Goal: Information Seeking & Learning: Learn about a topic

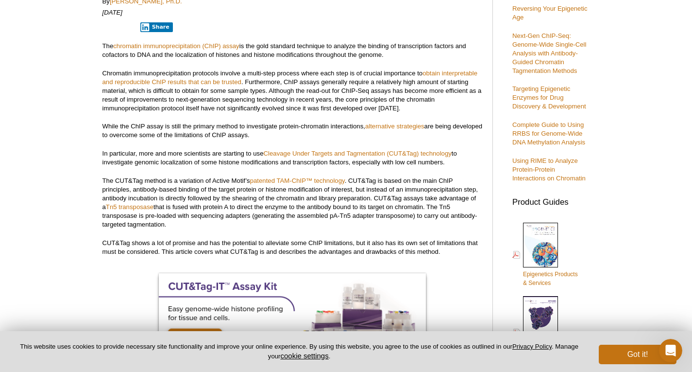
scroll to position [240, 0]
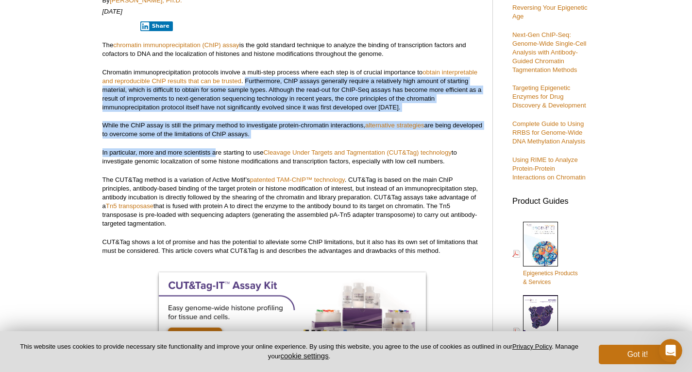
drag, startPoint x: 246, startPoint y: 81, endPoint x: 216, endPoint y: 155, distance: 80.0
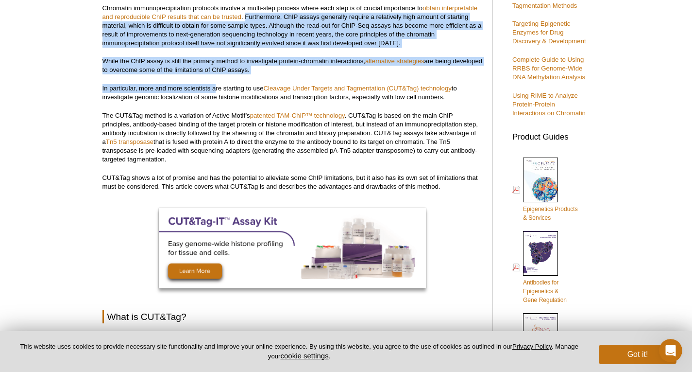
scroll to position [306, 0]
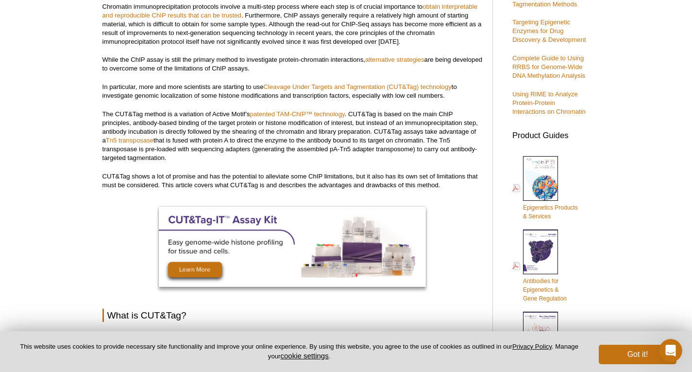
click at [193, 116] on p "The CUT&Tag method is a variation of Active Motif’s patented TAM-ChIP™ technolo…" at bounding box center [292, 136] width 380 height 52
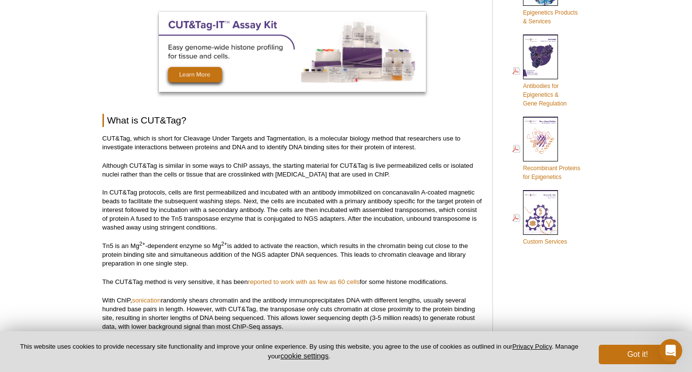
scroll to position [515, 0]
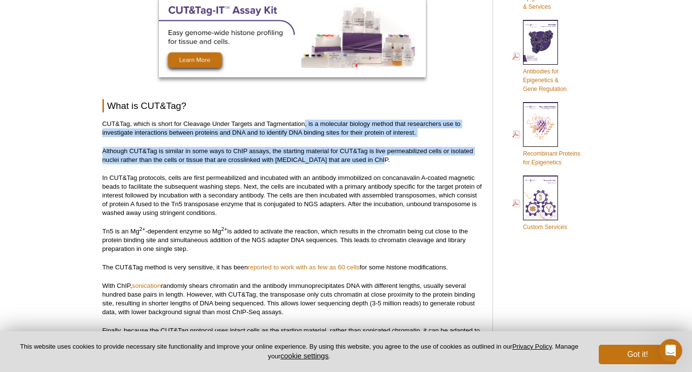
drag, startPoint x: 306, startPoint y: 123, endPoint x: 376, endPoint y: 158, distance: 78.8
click at [376, 158] on p "Although CUT&Tag is similar in some ways to ChIP assays, the starting material …" at bounding box center [292, 155] width 380 height 17
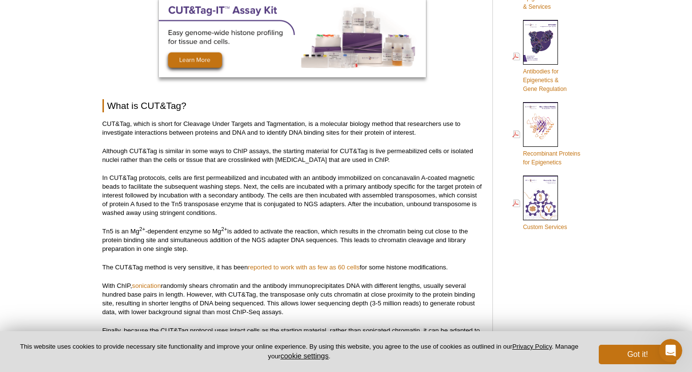
click at [260, 180] on p "In CUT&Tag protocols, cells are first permeabilized and incubated with an antib…" at bounding box center [292, 195] width 380 height 44
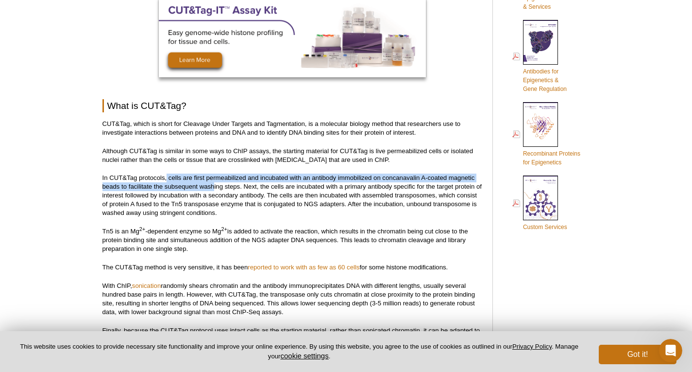
drag, startPoint x: 168, startPoint y: 177, endPoint x: 213, endPoint y: 184, distance: 45.7
click at [213, 184] on p "In CUT&Tag protocols, cells are first permeabilized and incubated with an antib…" at bounding box center [292, 195] width 380 height 44
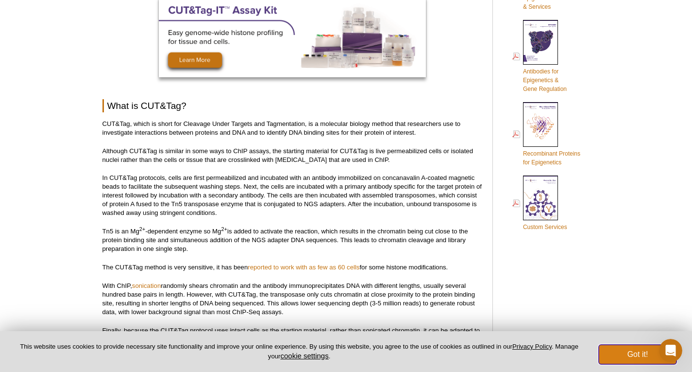
click at [626, 357] on button "Got it!" at bounding box center [638, 353] width 78 height 19
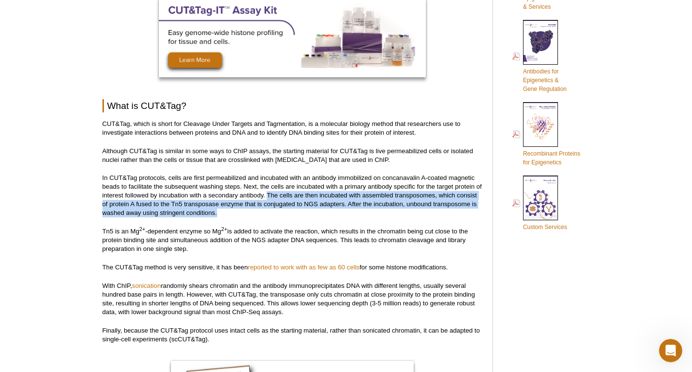
drag, startPoint x: 267, startPoint y: 195, endPoint x: 305, endPoint y: 210, distance: 41.0
click at [305, 210] on p "In CUT&Tag protocols, cells are first permeabilized and incubated with an antib…" at bounding box center [292, 195] width 380 height 44
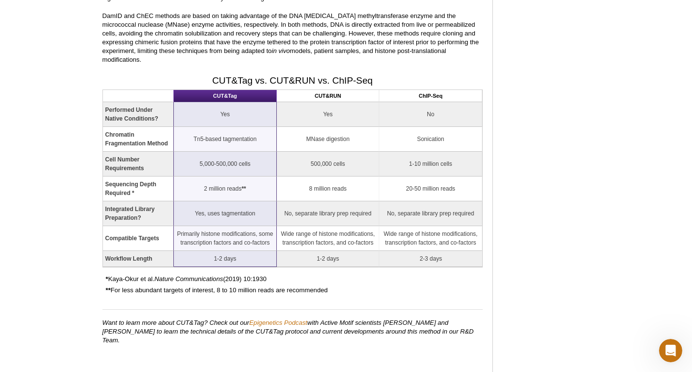
scroll to position [1016, 0]
drag, startPoint x: 305, startPoint y: 128, endPoint x: 347, endPoint y: 141, distance: 44.6
click at [347, 141] on td "MNase digestion" at bounding box center [328, 138] width 102 height 25
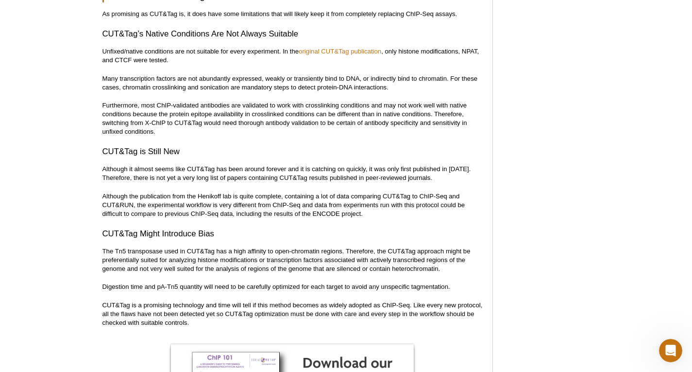
scroll to position [3221, 0]
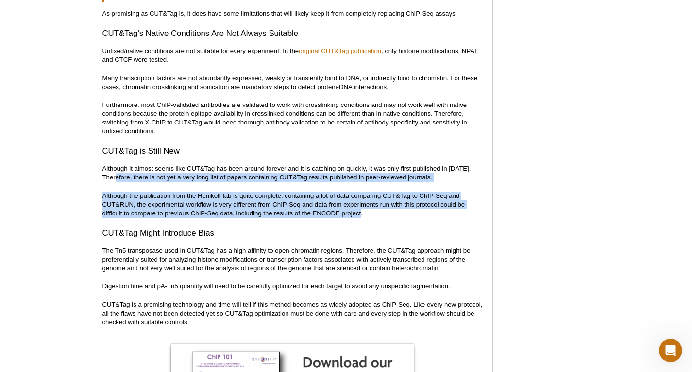
drag, startPoint x: 96, startPoint y: 158, endPoint x: 364, endPoint y: 193, distance: 269.9
click at [364, 193] on p "Although the publication from the Henikoff lab is quite complete, containing a …" at bounding box center [292, 204] width 380 height 26
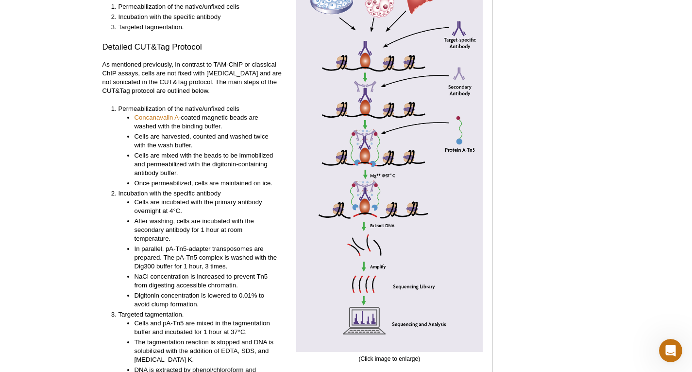
scroll to position [2125, 0]
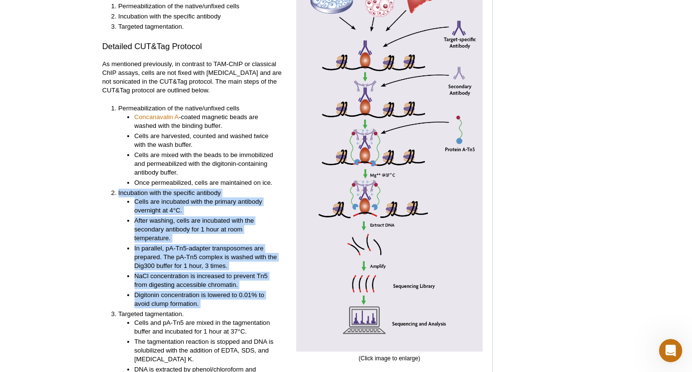
drag, startPoint x: 117, startPoint y: 171, endPoint x: 228, endPoint y: 299, distance: 169.3
click at [228, 299] on ol "Permeabilization of the native/unfixed cells Concanavalin A -coated magnetic be…" at bounding box center [190, 262] width 177 height 316
click at [228, 309] on li "Targeted tagmentation. Cells and pA-Tn5 are mixed in the tagmentation buffer an…" at bounding box center [199, 364] width 161 height 111
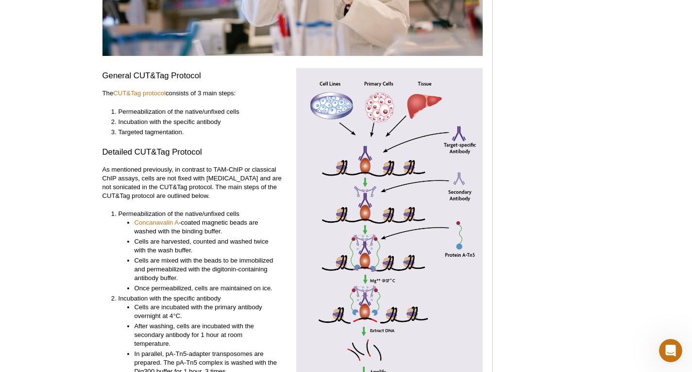
scroll to position [2019, 0]
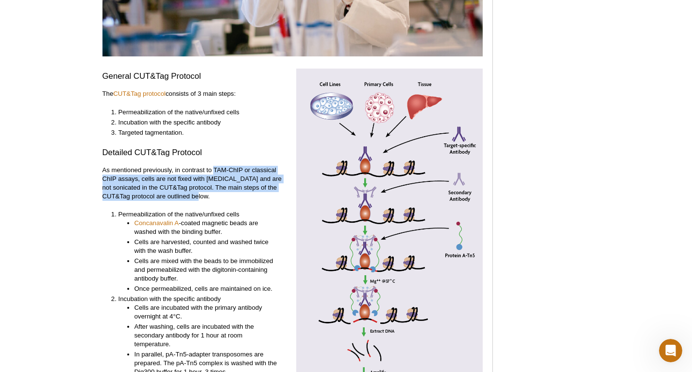
drag, startPoint x: 213, startPoint y: 151, endPoint x: 204, endPoint y: 180, distance: 30.0
click at [204, 180] on p "As mentioned previously, in contrast to TAM-ChIP or classical ChIP assays, cell…" at bounding box center [195, 183] width 187 height 35
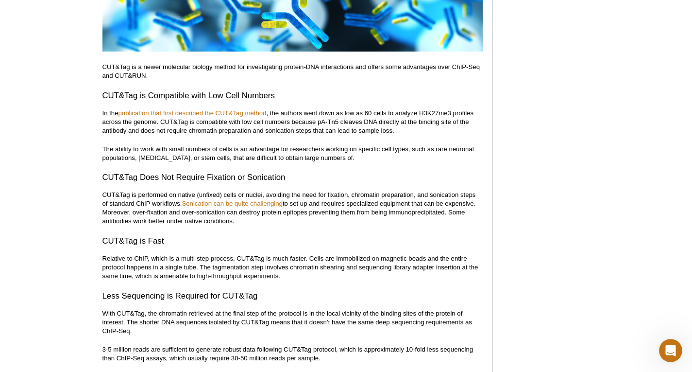
scroll to position [2643, 0]
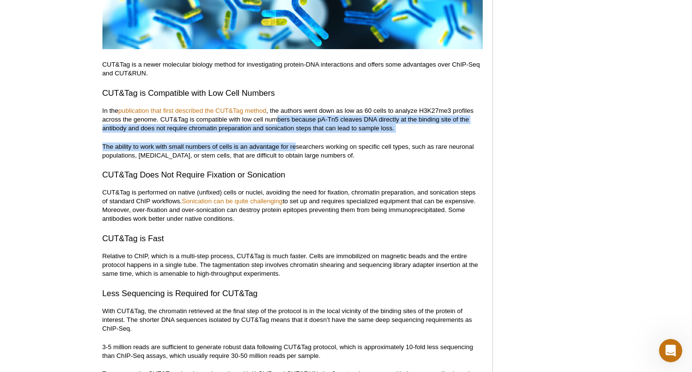
drag, startPoint x: 275, startPoint y: 97, endPoint x: 296, endPoint y: 118, distance: 28.8
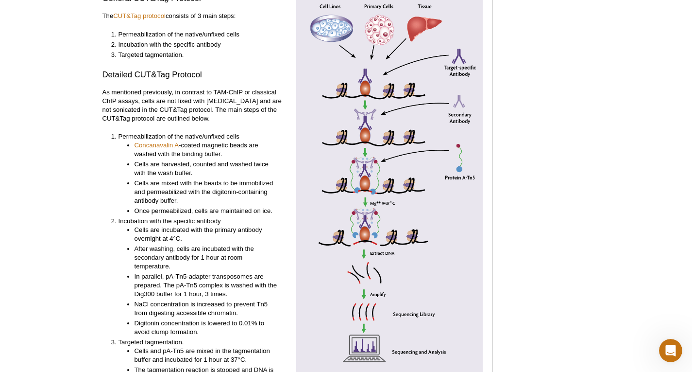
scroll to position [2098, 0]
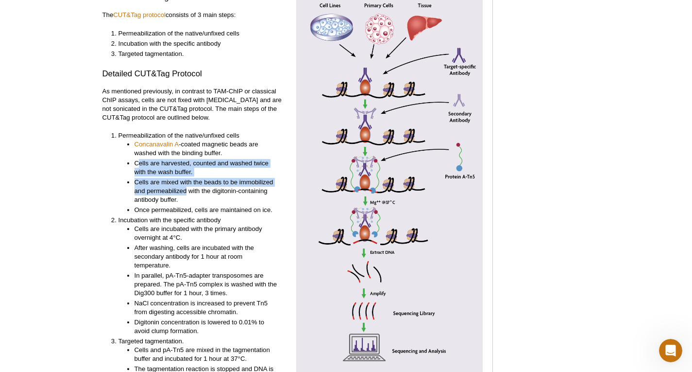
drag, startPoint x: 137, startPoint y: 144, endPoint x: 186, endPoint y: 183, distance: 62.5
click at [186, 183] on ul "Concanavalin A -coated magnetic beads are washed with the binding buffer. Cells…" at bounding box center [199, 177] width 161 height 74
click at [186, 183] on li "Cells are mixed with the beads to be immobilized and permeabilized with the dig…" at bounding box center [207, 191] width 145 height 26
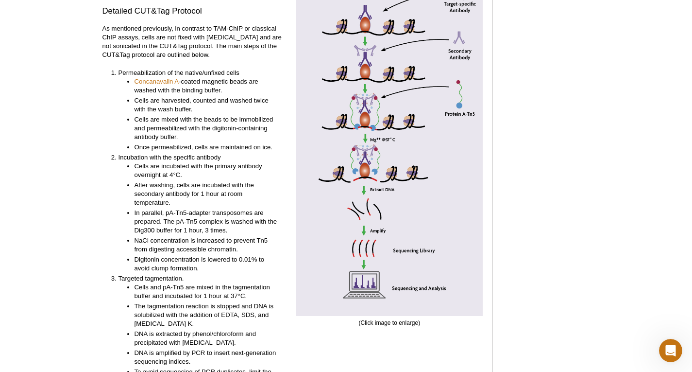
scroll to position [2171, 0]
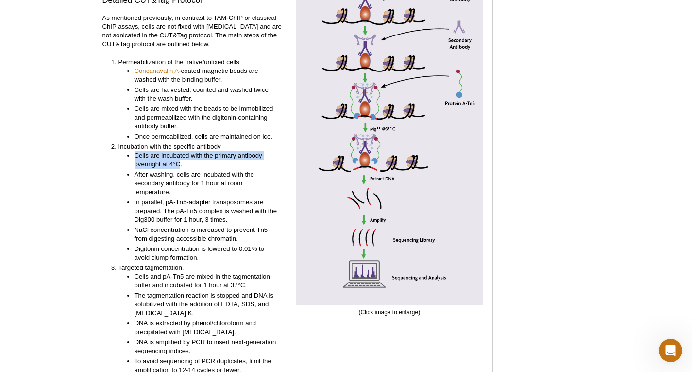
drag, startPoint x: 133, startPoint y: 139, endPoint x: 181, endPoint y: 148, distance: 49.4
click at [181, 151] on ul "Cells are incubated with the primary antibody overnight at 4°C. After washing, …" at bounding box center [199, 206] width 161 height 111
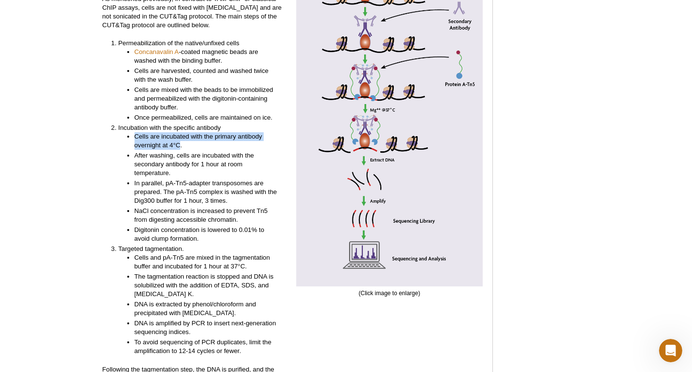
scroll to position [2192, 0]
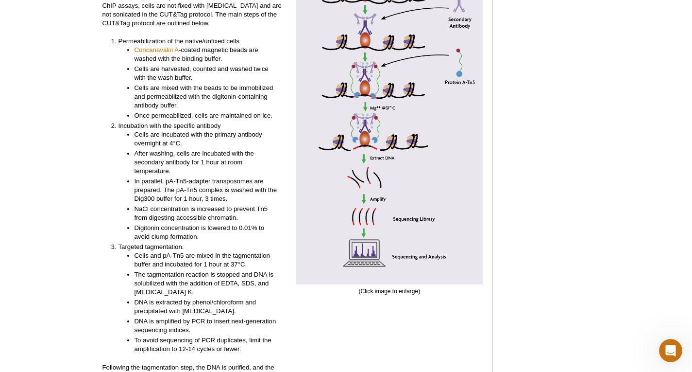
click at [163, 149] on li "After washing, cells are incubated with the secondary antibody for 1 hour at ro…" at bounding box center [207, 162] width 145 height 26
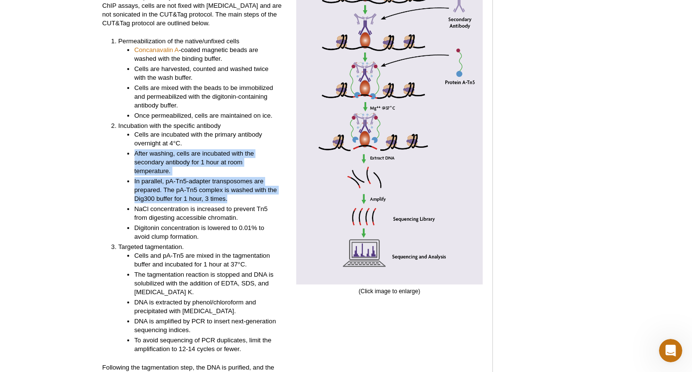
drag, startPoint x: 133, startPoint y: 134, endPoint x: 238, endPoint y: 182, distance: 115.4
click at [238, 182] on ul "Cells are incubated with the primary antibody overnight at 4°C. After washing, …" at bounding box center [199, 185] width 161 height 111
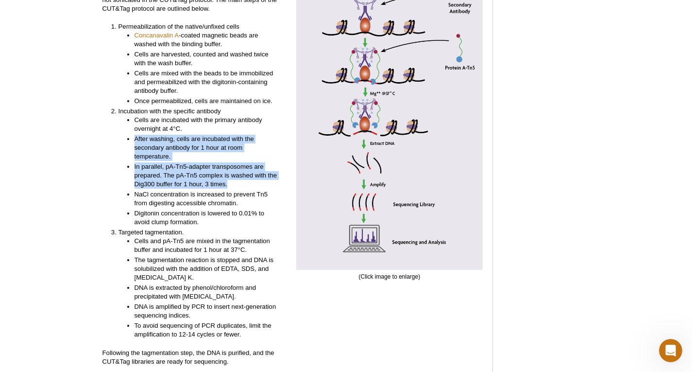
scroll to position [2209, 0]
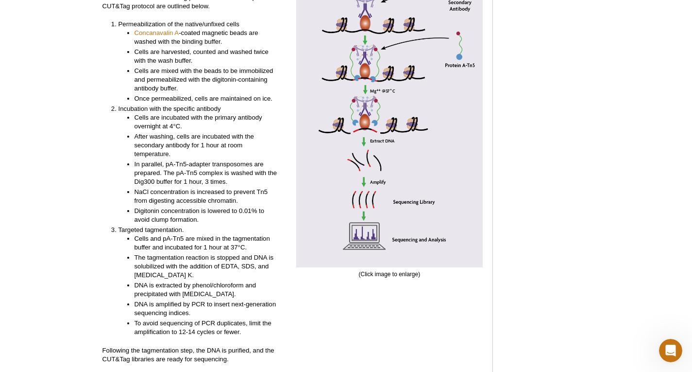
click at [197, 187] on li "NaCl concentration is increased to prevent Tn5 from digesting accessible chroma…" at bounding box center [207, 195] width 145 height 17
drag, startPoint x: 133, startPoint y: 174, endPoint x: 238, endPoint y: 179, distance: 104.5
click at [238, 179] on ul "Cells are incubated with the primary antibody overnight at 4°C. After washing, …" at bounding box center [199, 168] width 161 height 111
click at [238, 187] on li "NaCl concentration is increased to prevent Tn5 from digesting accessible chroma…" at bounding box center [207, 195] width 145 height 17
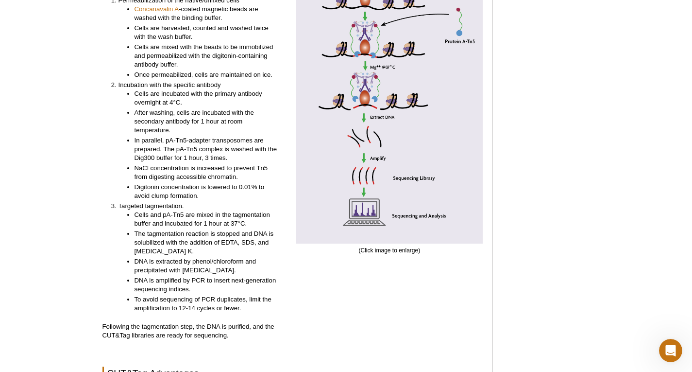
scroll to position [2236, 0]
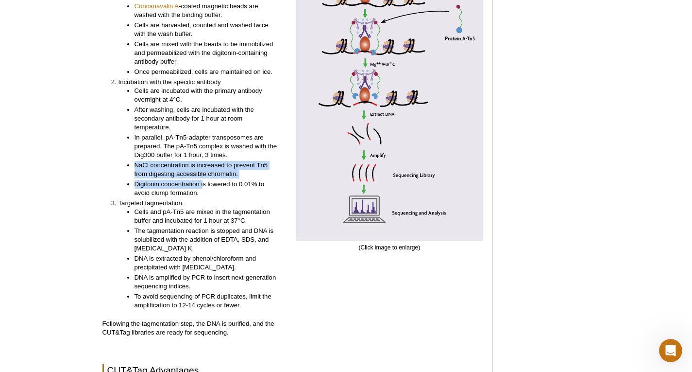
drag, startPoint x: 132, startPoint y: 149, endPoint x: 205, endPoint y: 162, distance: 75.1
click at [205, 162] on ul "Cells are incubated with the primary antibody overnight at 4°C. After washing, …" at bounding box center [199, 141] width 161 height 111
click at [205, 180] on li "Digitonin concentration is lowered to 0.01% to avoid clump formation." at bounding box center [207, 188] width 145 height 17
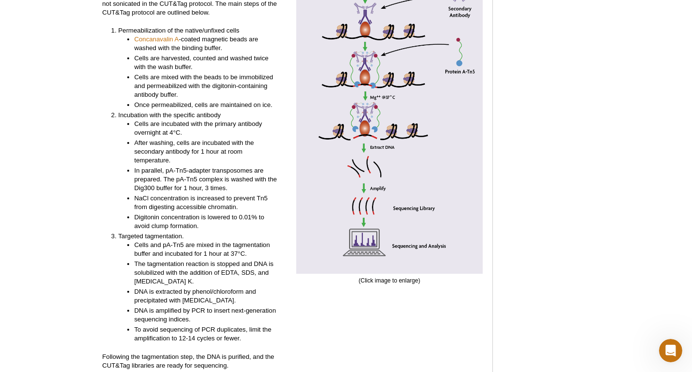
scroll to position [2204, 0]
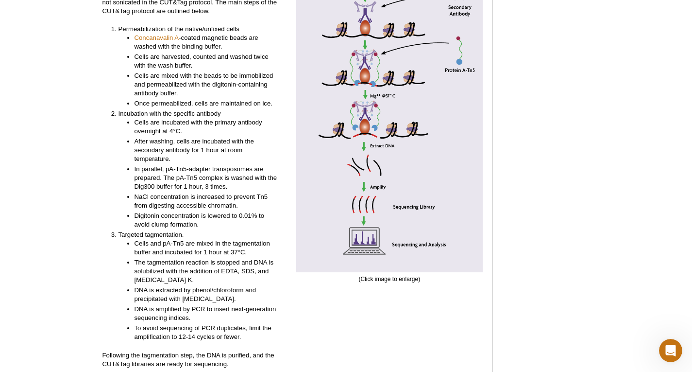
click at [292, 138] on div "General CUT&Tag Protocol The CUT&Tag protocol consists of 3 main steps: Permeab…" at bounding box center [292, 130] width 380 height 494
